Goal: Task Accomplishment & Management: Use online tool/utility

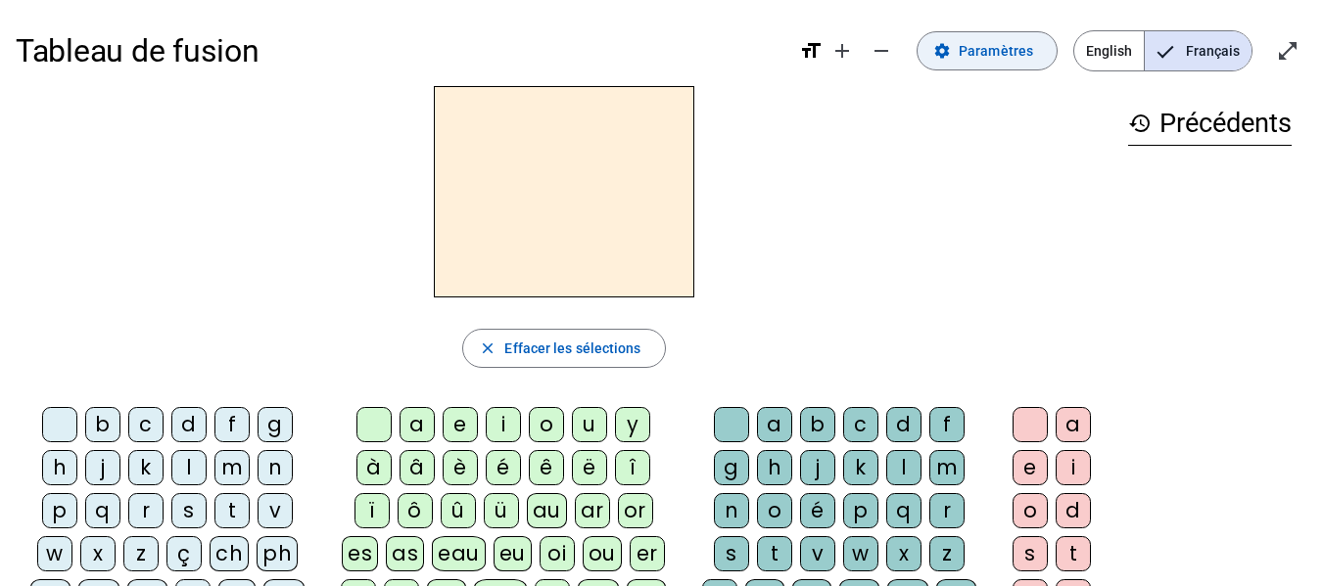
click at [1001, 63] on span at bounding box center [986, 50] width 139 height 47
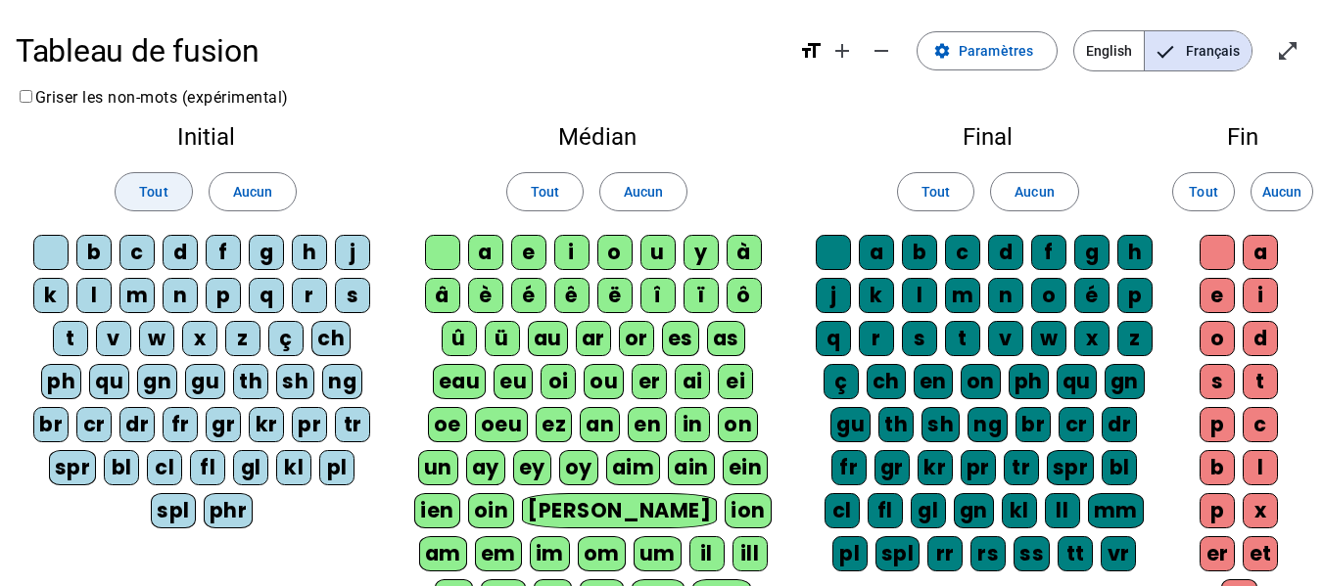
click at [164, 202] on span "Tout" at bounding box center [153, 191] width 28 height 23
click at [553, 188] on span "Tout" at bounding box center [545, 191] width 28 height 23
click at [940, 185] on span "Tout" at bounding box center [935, 191] width 28 height 23
click at [1223, 196] on span at bounding box center [1203, 191] width 61 height 47
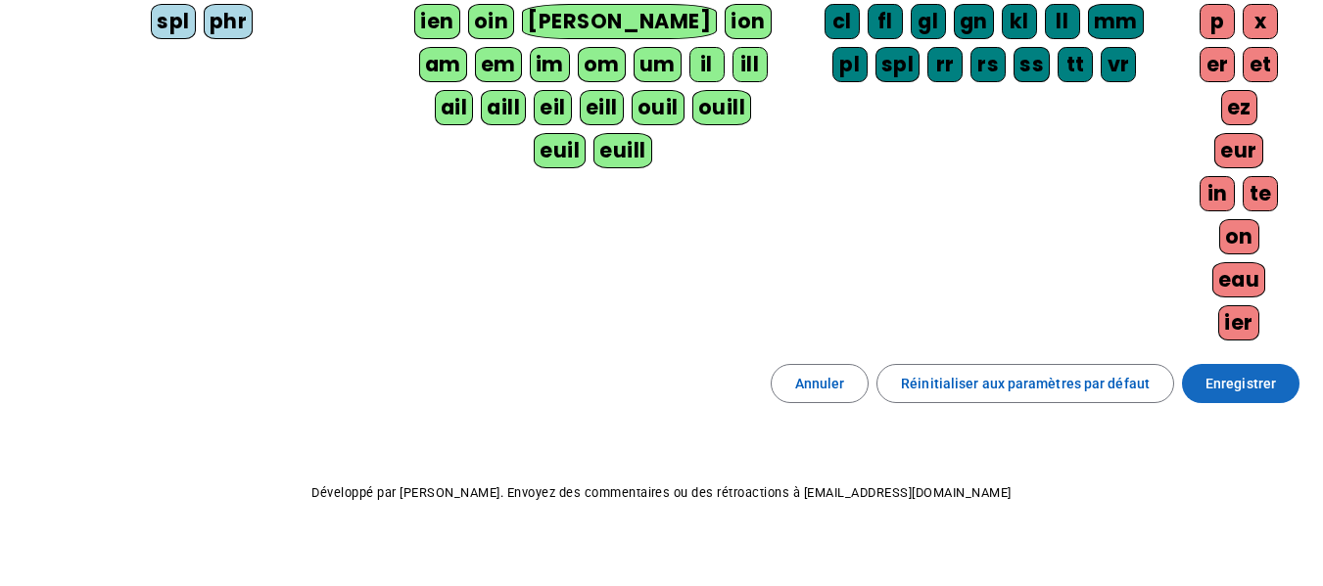
click at [1230, 380] on span "Enregistrer" at bounding box center [1240, 383] width 70 height 23
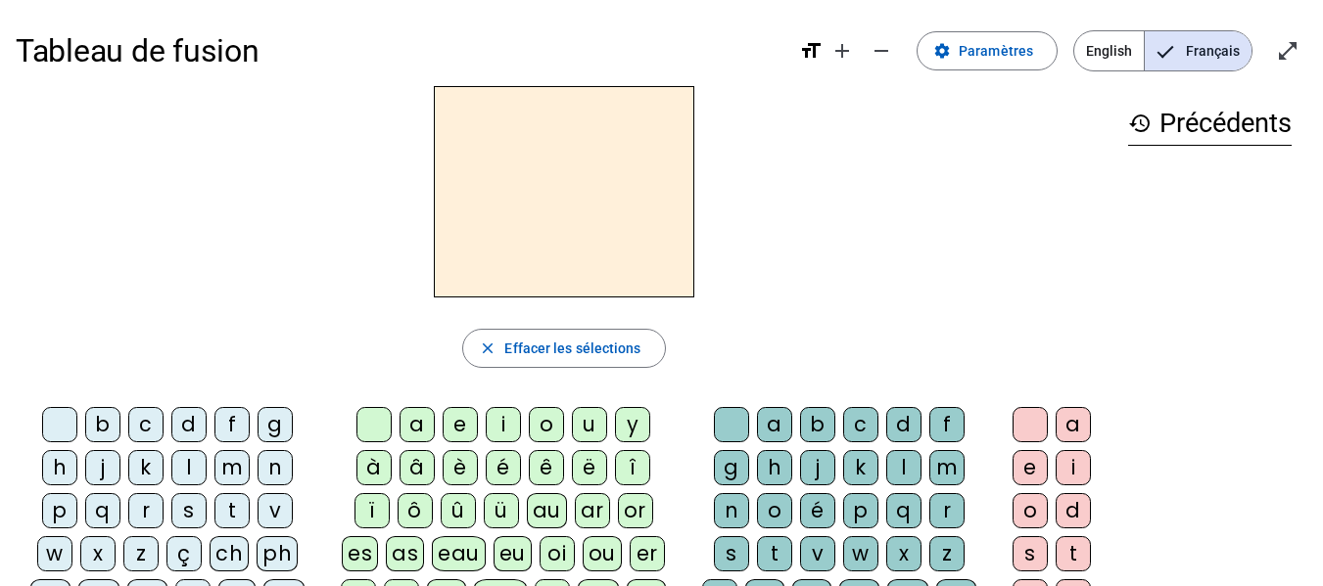
click at [99, 432] on div "b" at bounding box center [102, 424] width 35 height 35
click at [418, 423] on div "a" at bounding box center [416, 424] width 35 height 35
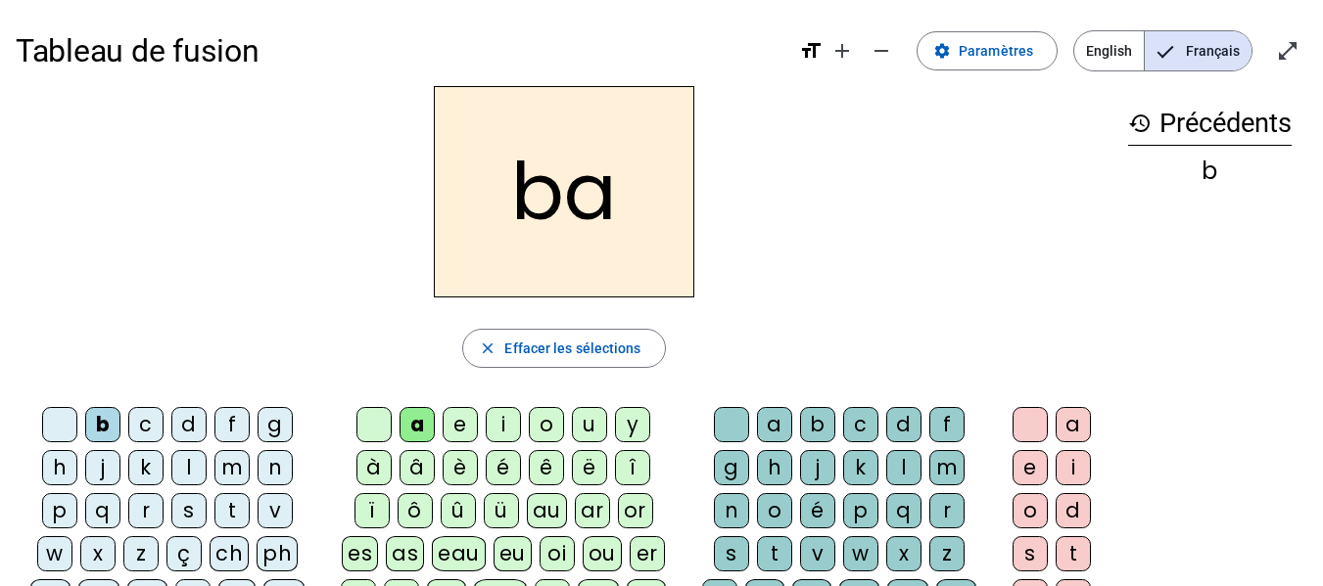
click at [727, 559] on div "s" at bounding box center [731, 553] width 35 height 35
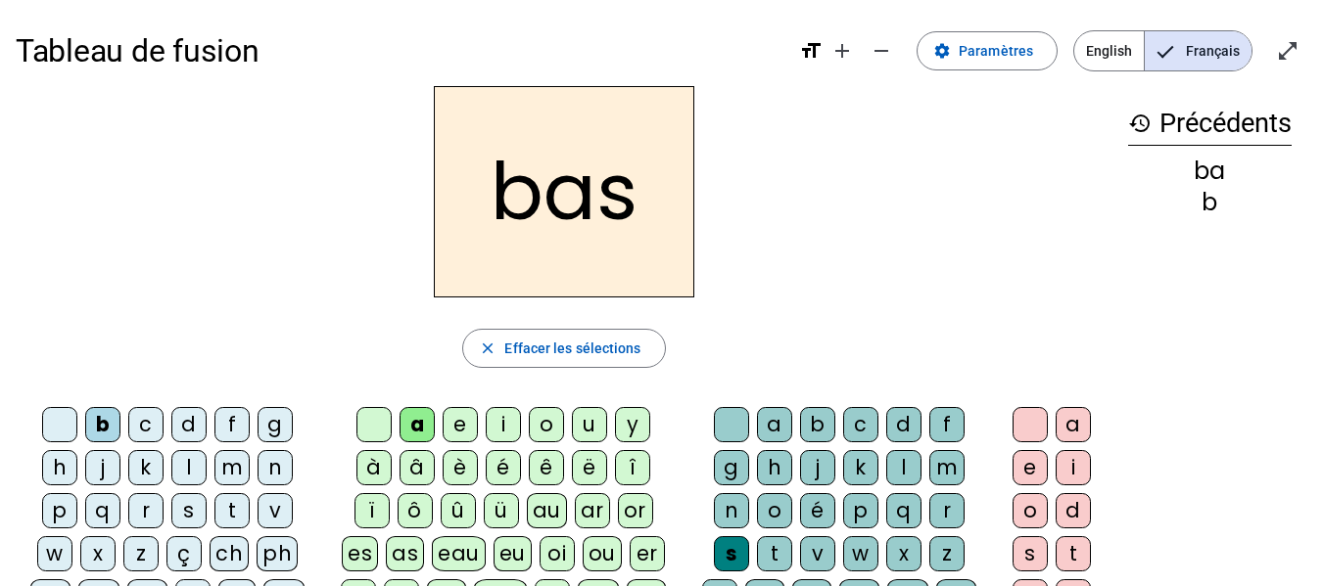
click at [1020, 473] on div "e" at bounding box center [1029, 467] width 35 height 35
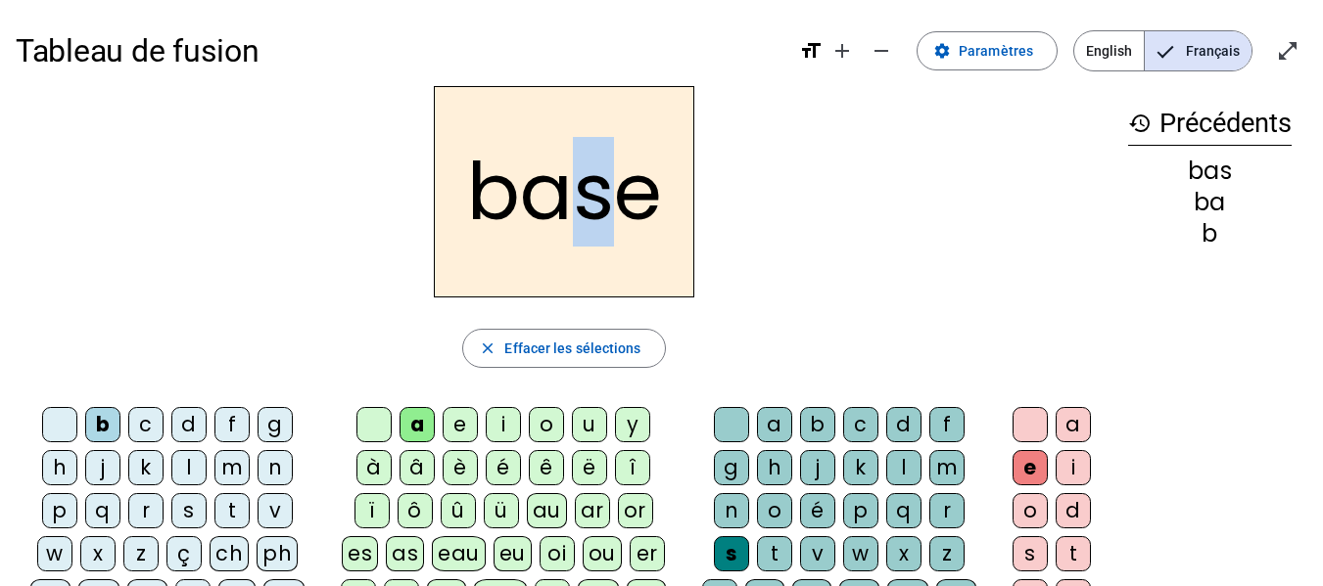
click at [592, 185] on h2 "base" at bounding box center [564, 191] width 260 height 211
click at [503, 414] on div "i" at bounding box center [503, 424] width 35 height 35
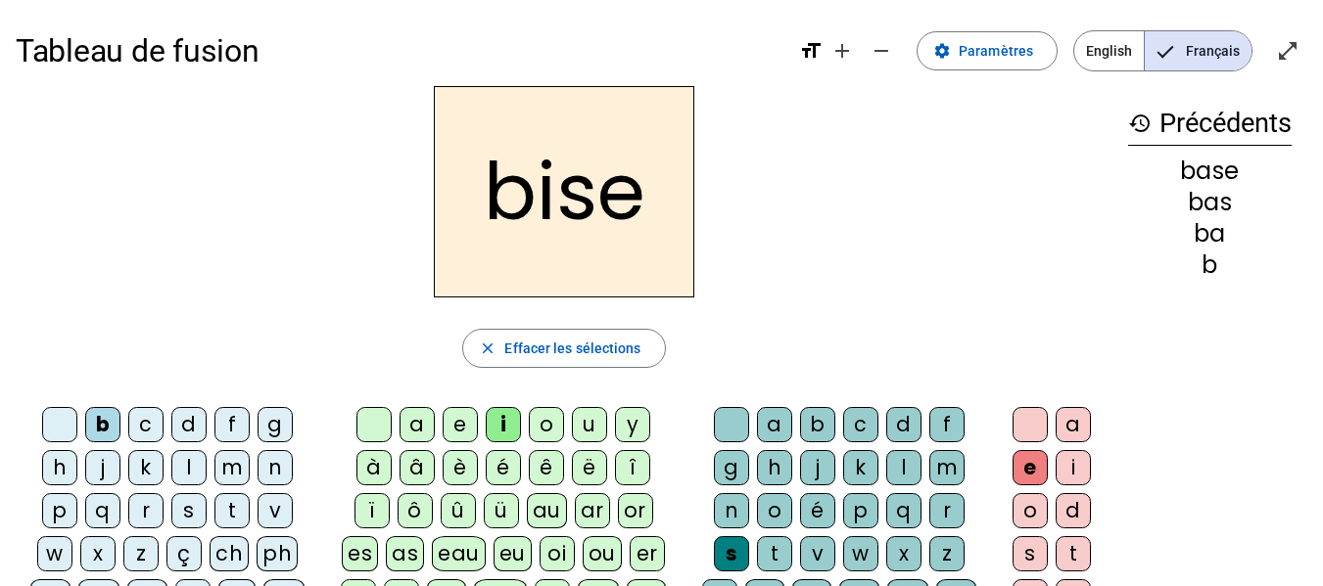
click at [224, 460] on div "m" at bounding box center [231, 467] width 35 height 35
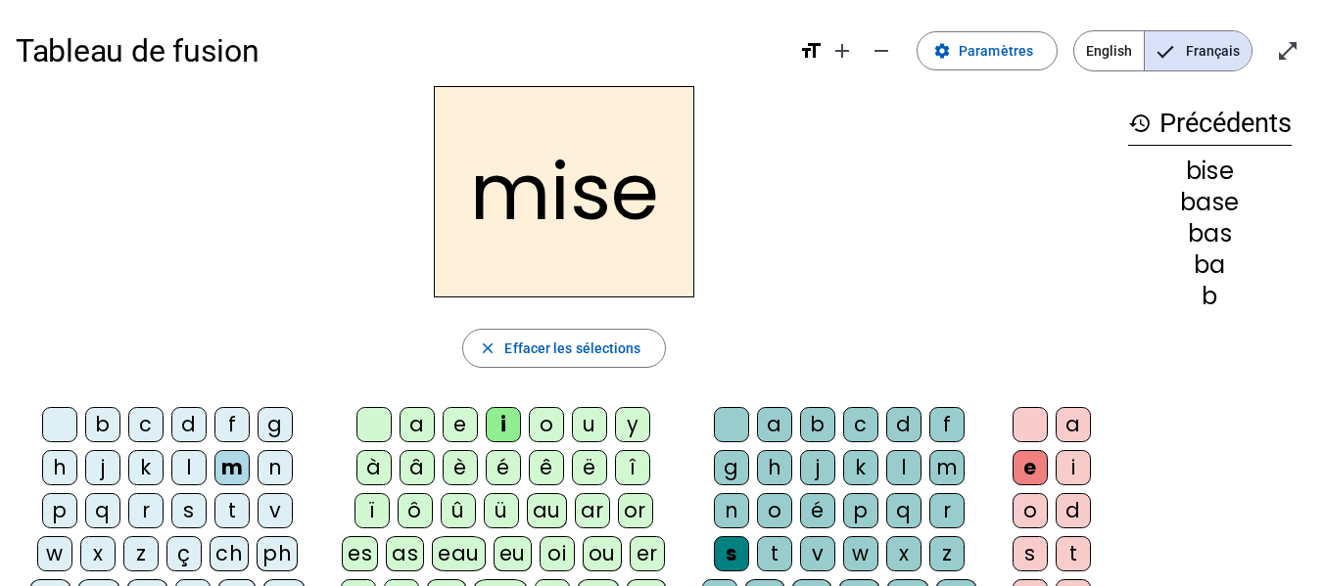
click at [197, 457] on div "l" at bounding box center [188, 467] width 35 height 35
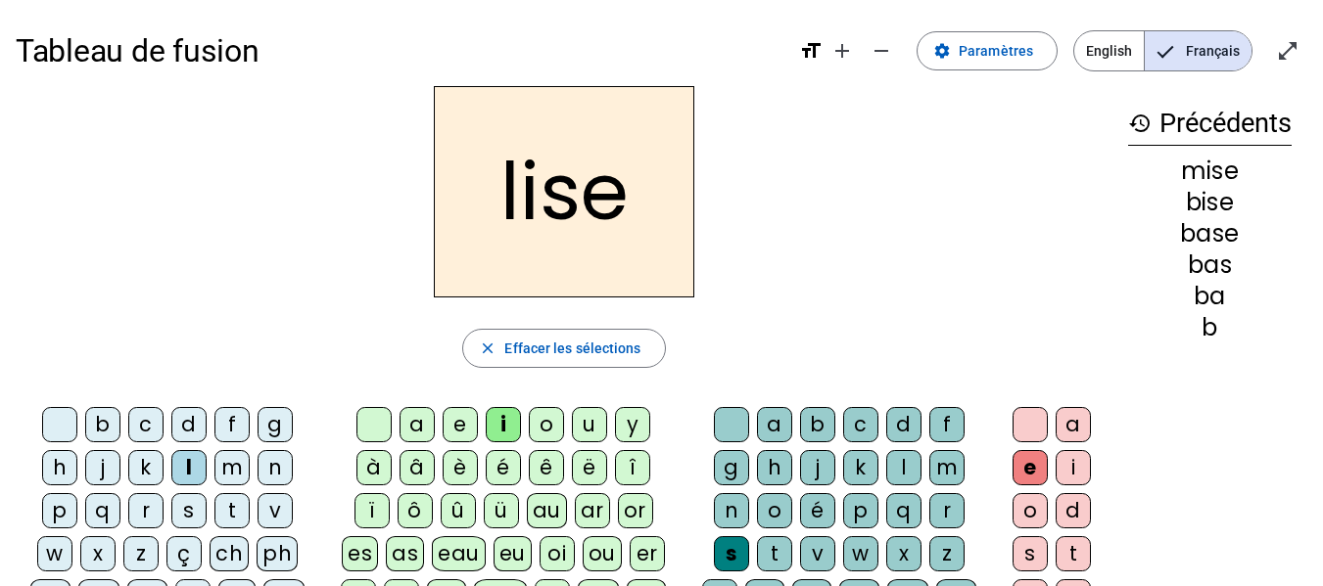
click at [274, 517] on div "v" at bounding box center [274, 510] width 35 height 35
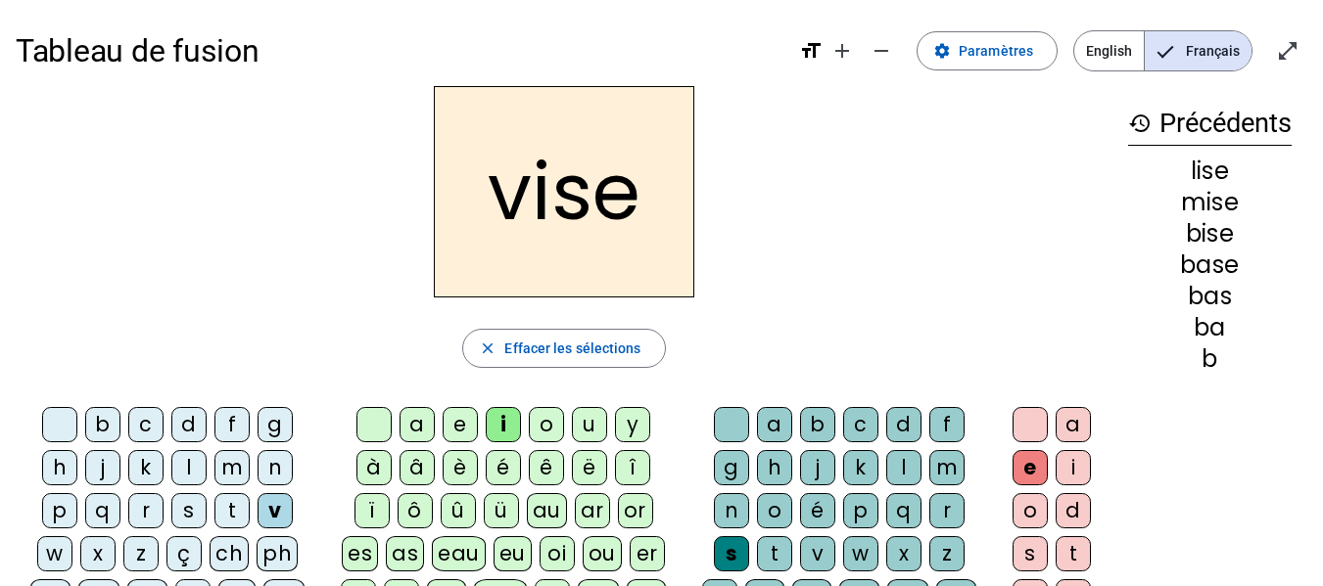
click at [903, 421] on div "d" at bounding box center [903, 424] width 35 height 35
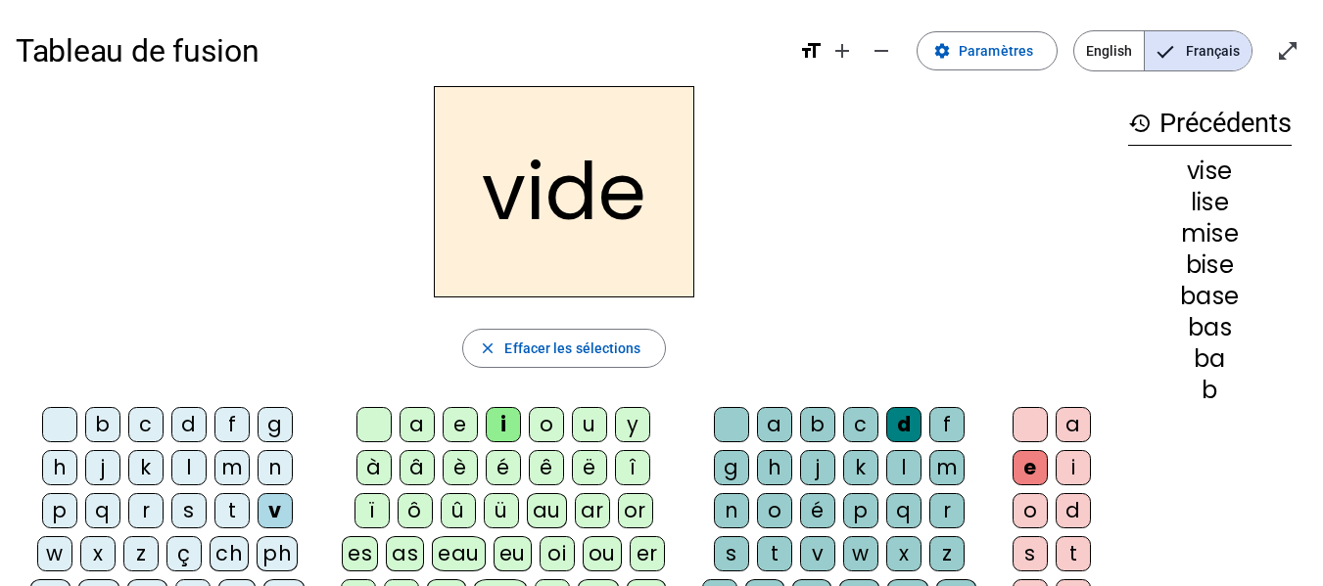
click at [143, 504] on div "r" at bounding box center [145, 510] width 35 height 35
